Goal: Information Seeking & Learning: Learn about a topic

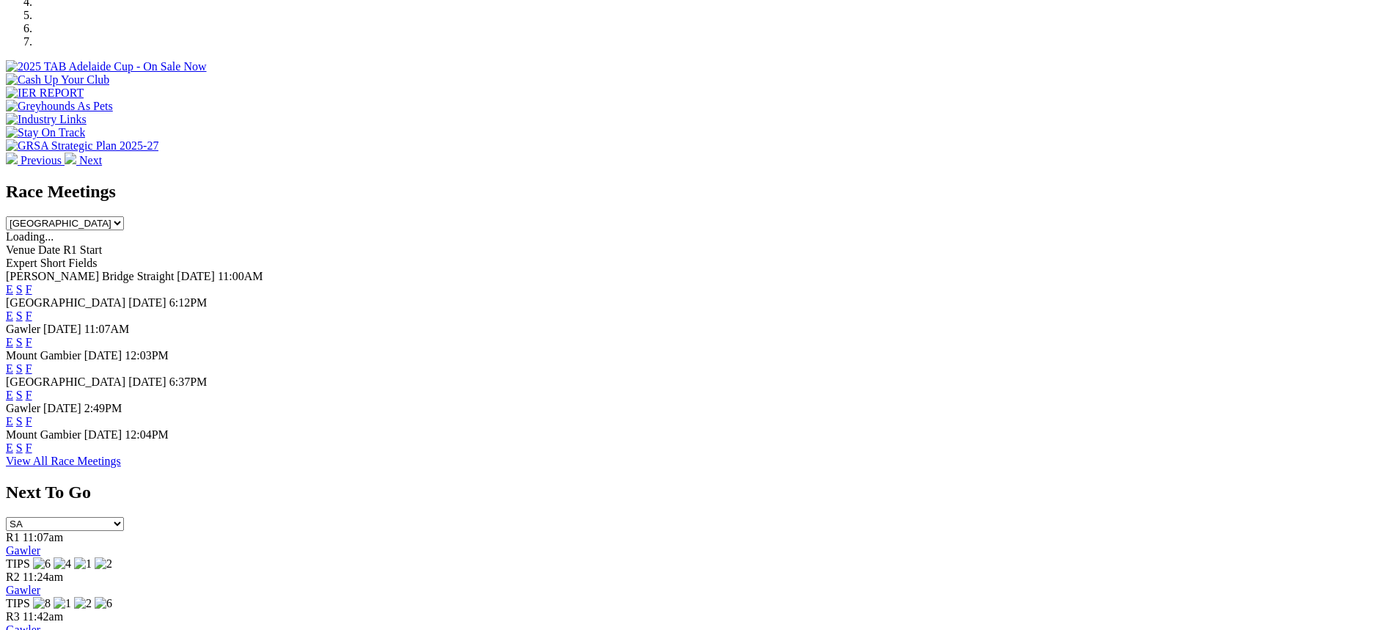
scroll to position [513, 0]
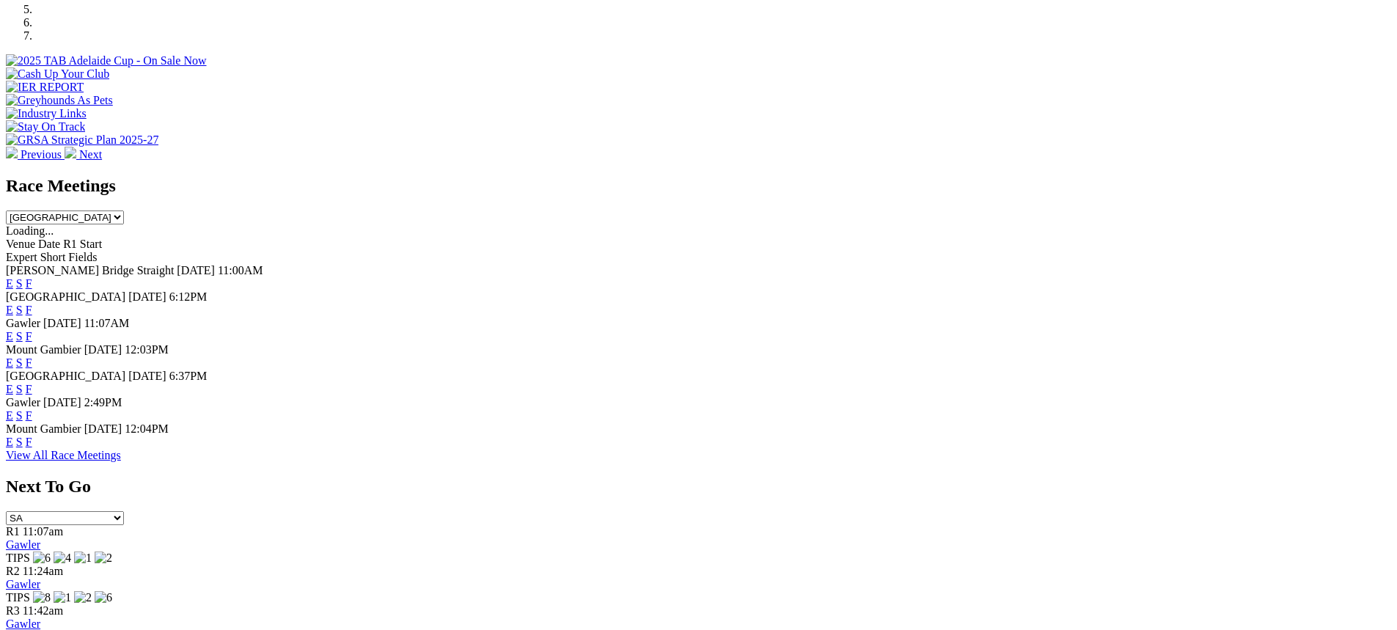
click at [32, 416] on link "F" at bounding box center [29, 415] width 7 height 12
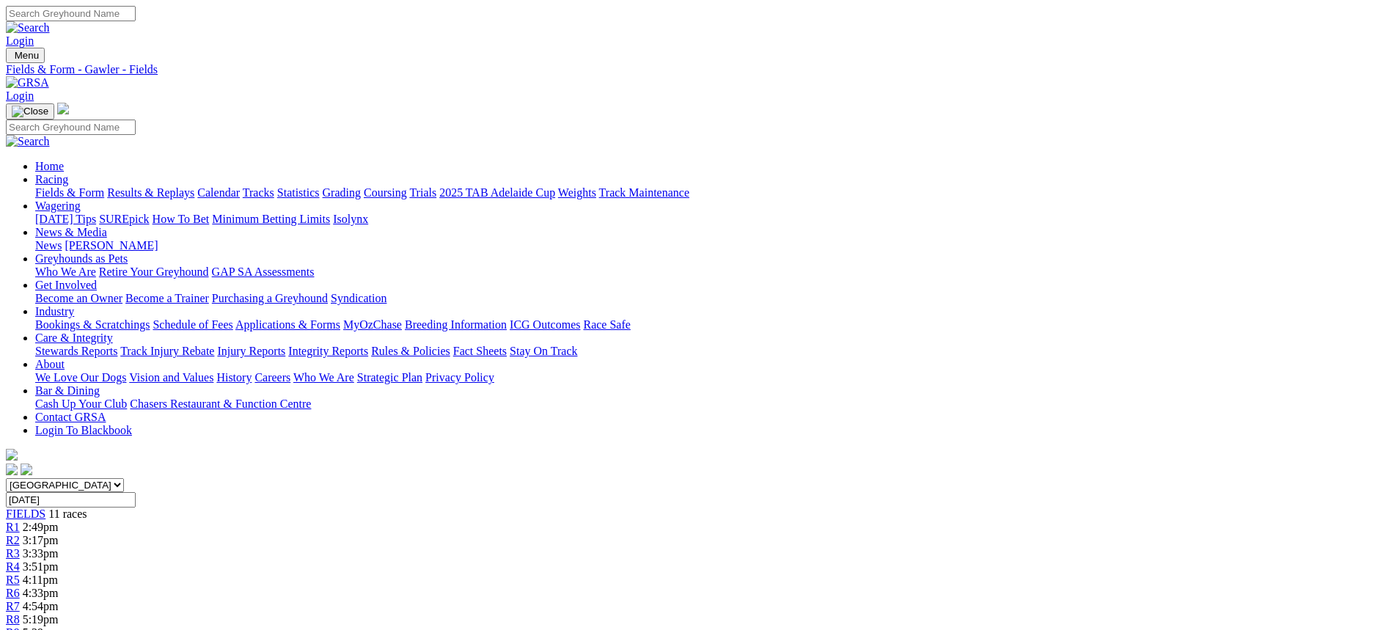
click at [104, 186] on link "Fields & Form" at bounding box center [69, 192] width 69 height 12
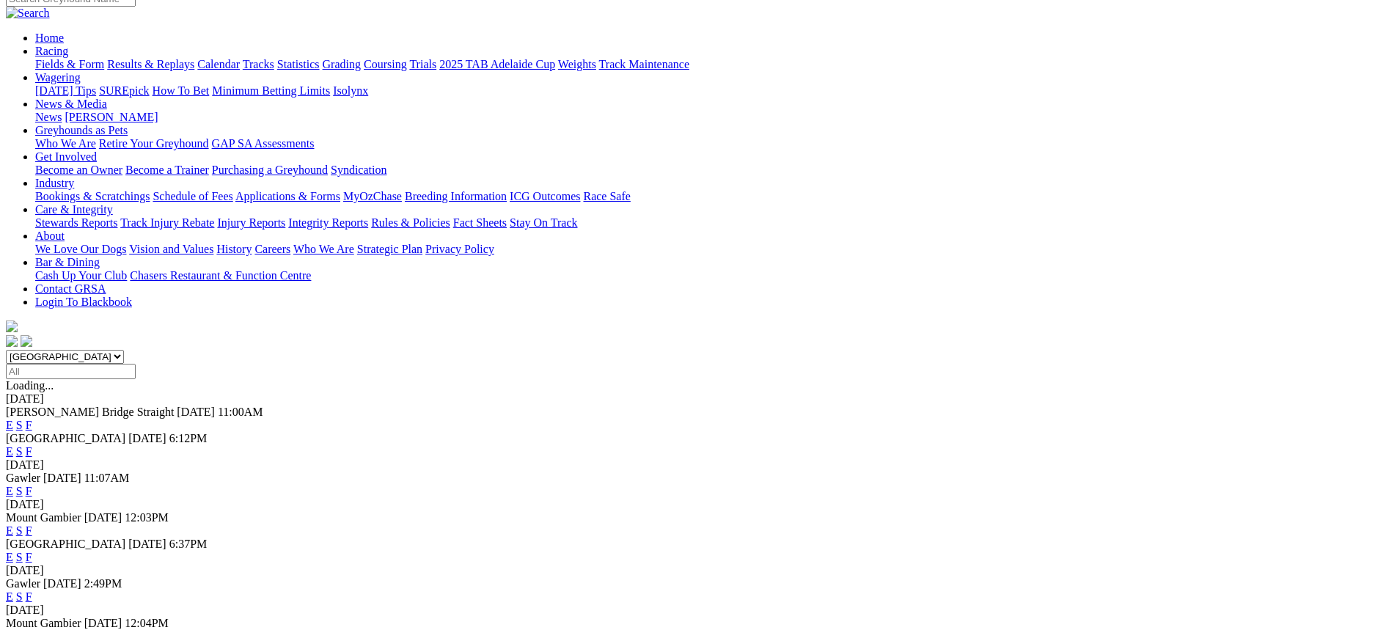
scroll to position [147, 0]
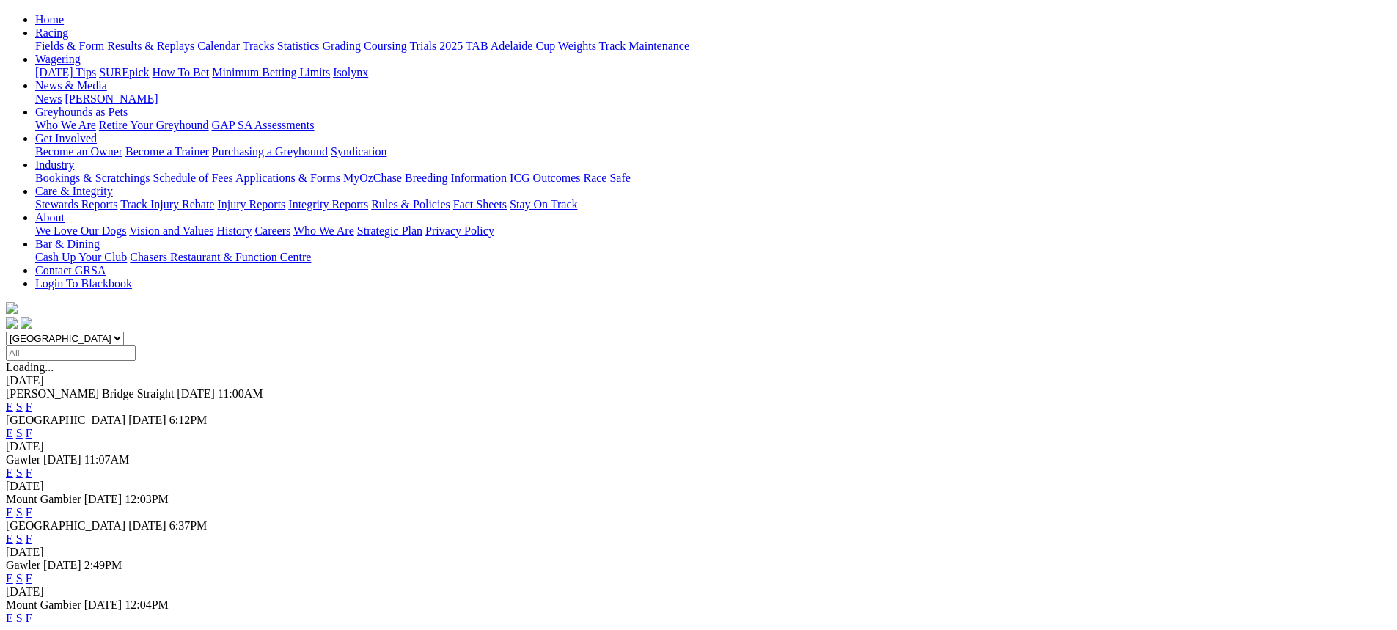
click at [32, 612] on link "F" at bounding box center [29, 618] width 7 height 12
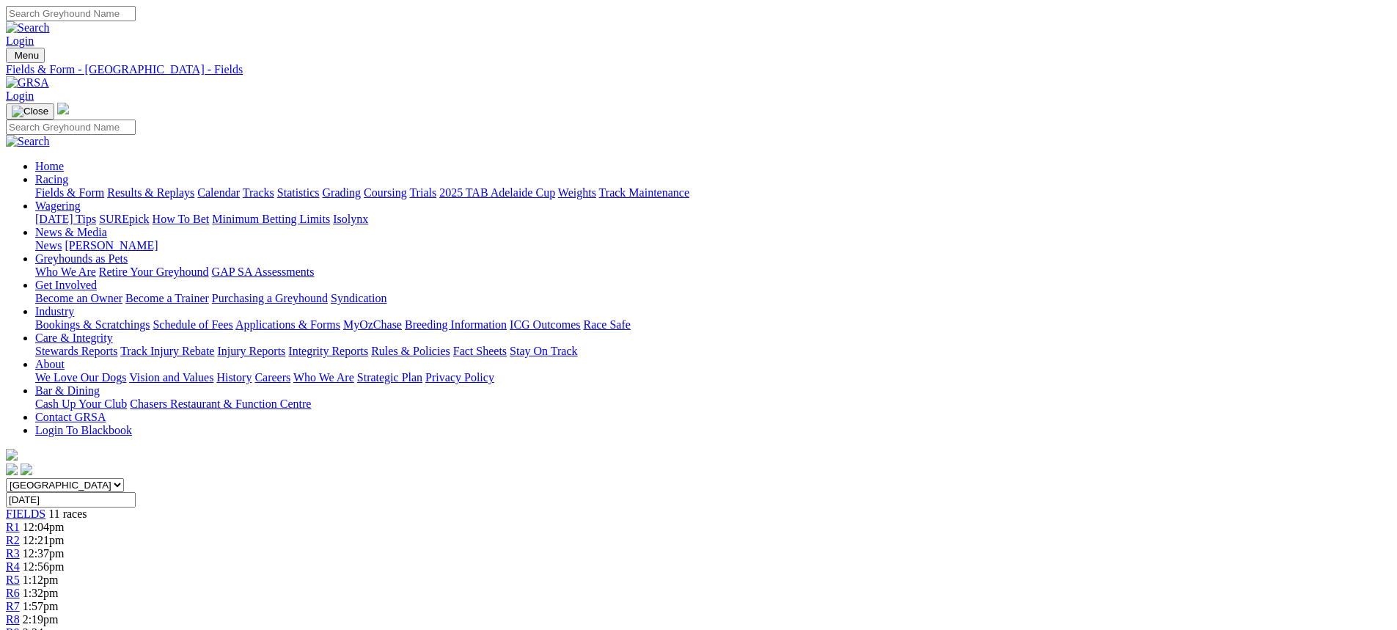
click at [104, 186] on link "Fields & Form" at bounding box center [69, 192] width 69 height 12
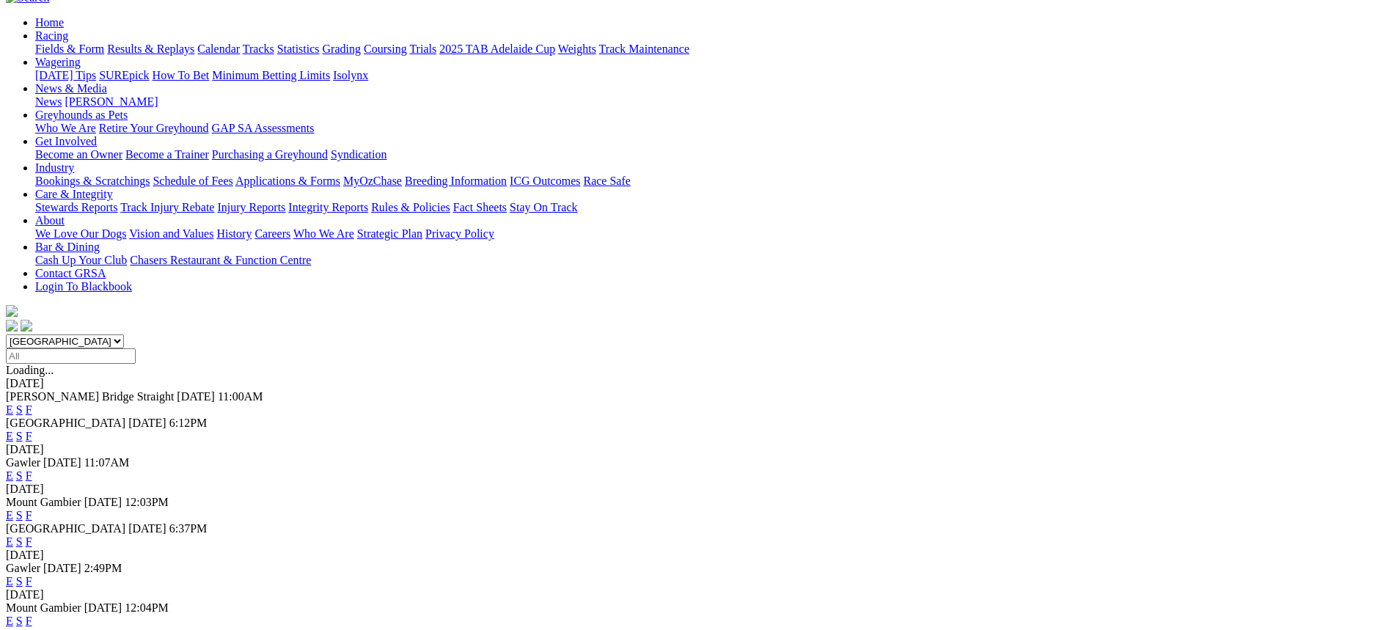
scroll to position [220, 0]
